Goal: Information Seeking & Learning: Learn about a topic

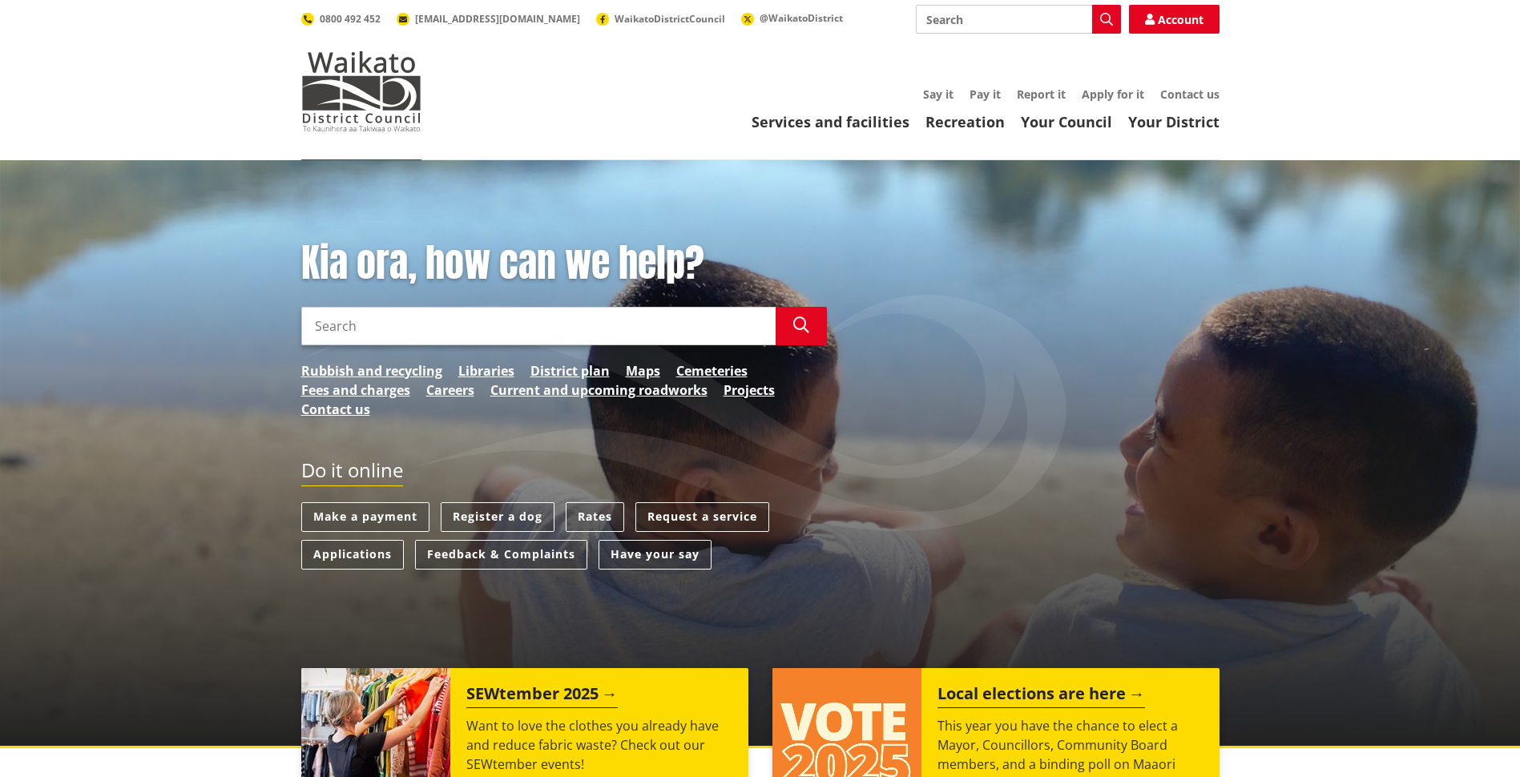
click at [354, 329] on input "Search" at bounding box center [538, 326] width 475 height 38
type input "birchwood survey"
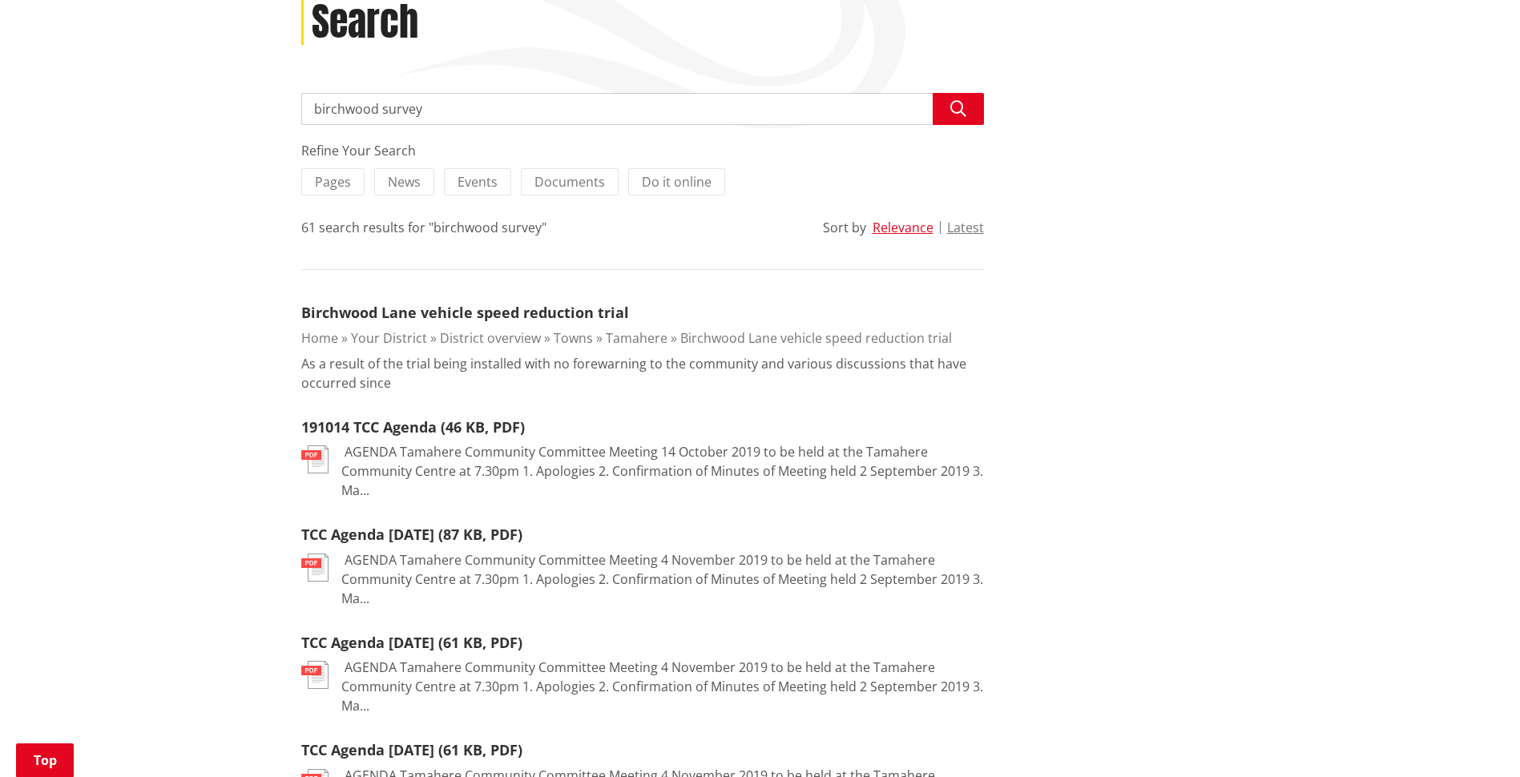
scroll to position [401, 0]
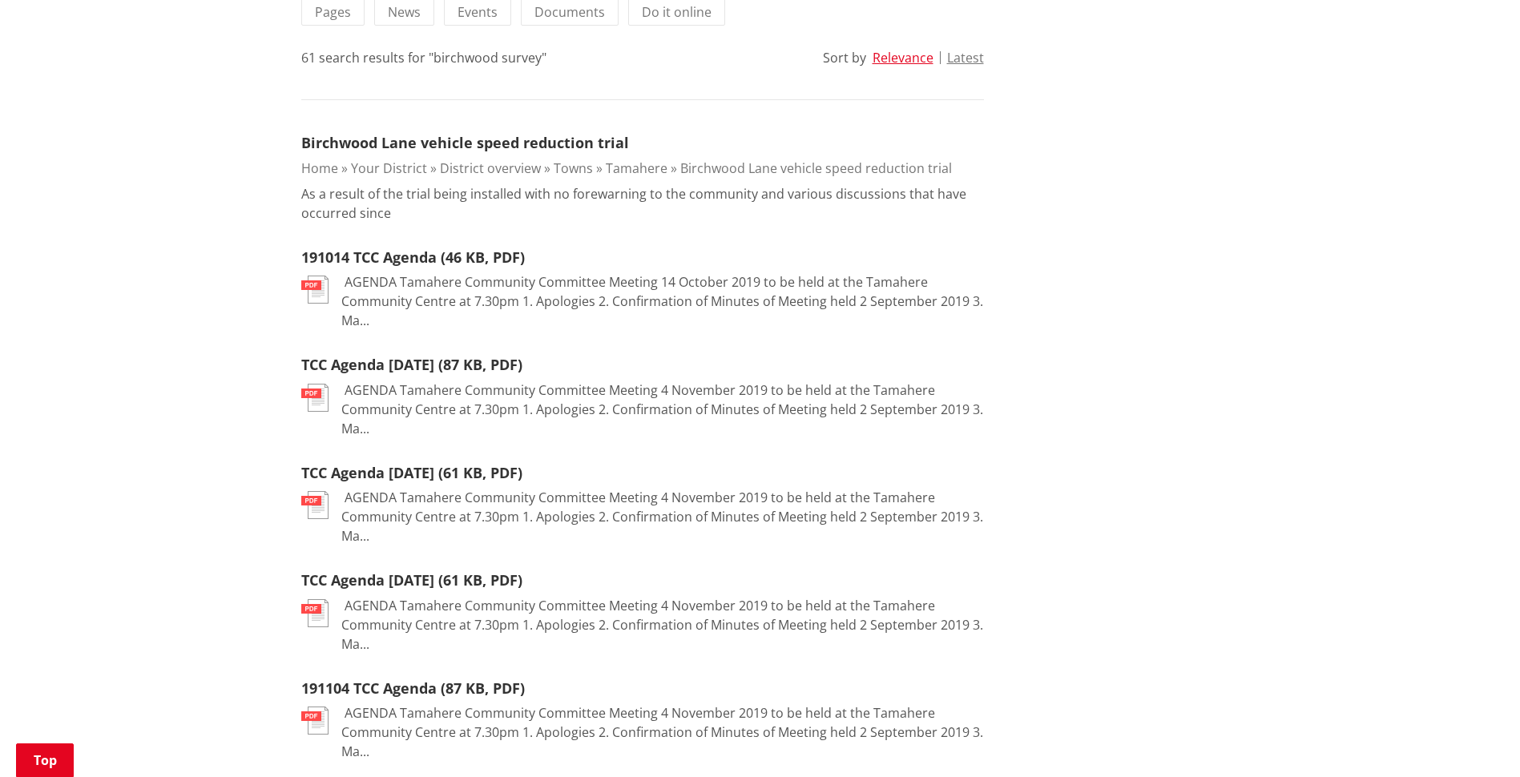
click at [370, 138] on link "Birchwood Lane vehicle speed reduction trial" at bounding box center [465, 142] width 328 height 19
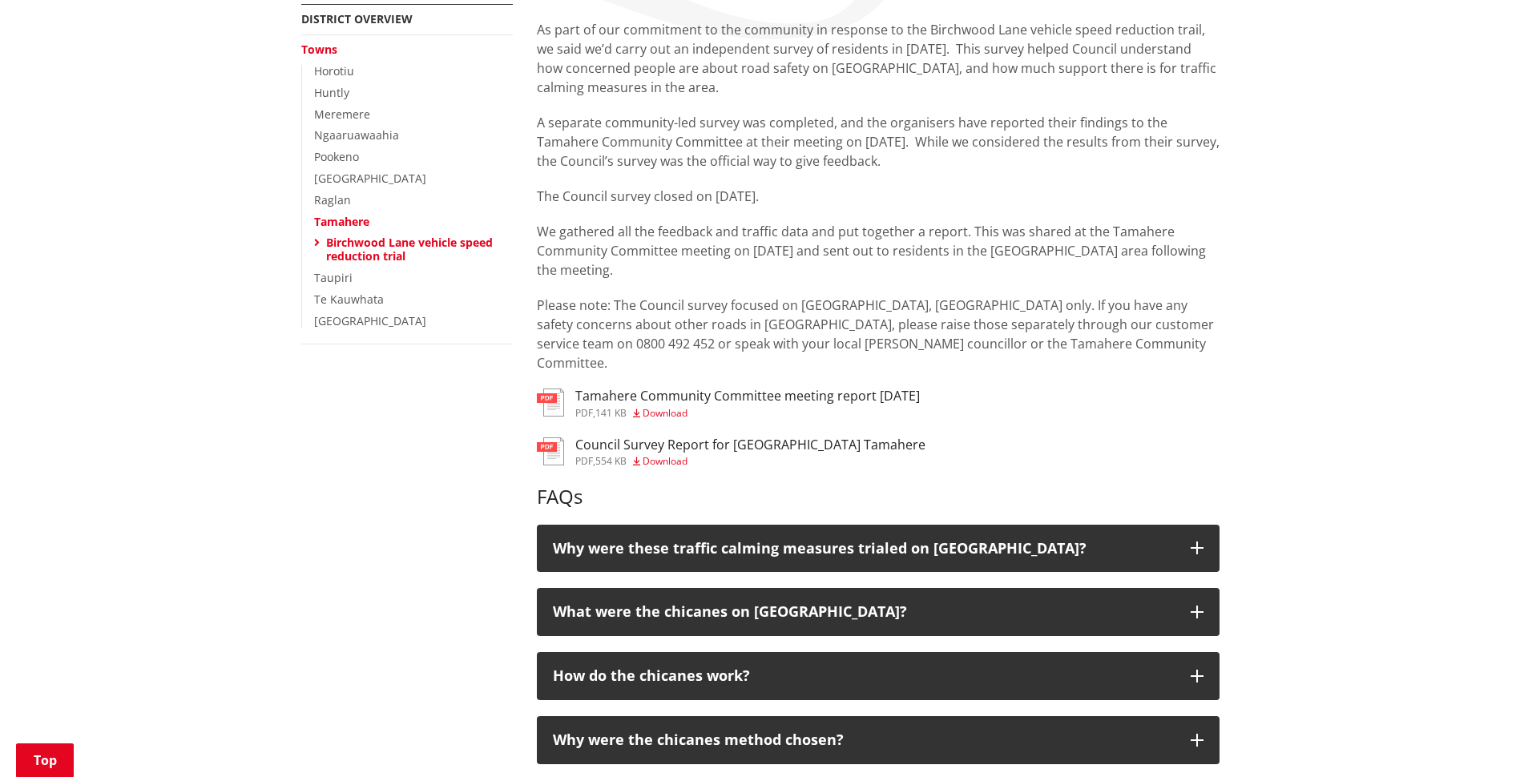
scroll to position [321, 0]
